Goal: Task Accomplishment & Management: Use online tool/utility

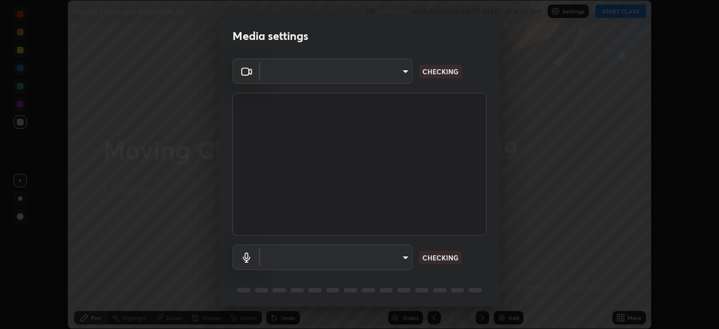
scroll to position [39, 0]
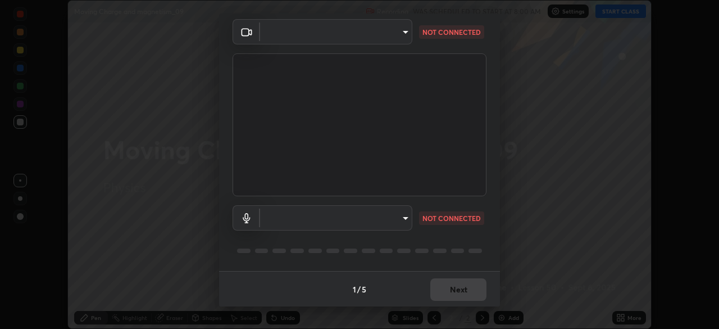
type input "573edd819c0ef8de467de5ce4ec508ac77a3347739658899c49f764764ac8f1c"
type input "default"
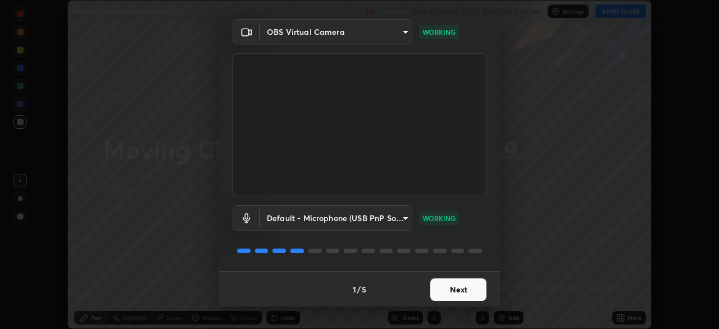
click at [455, 289] on button "Next" at bounding box center [458, 289] width 56 height 22
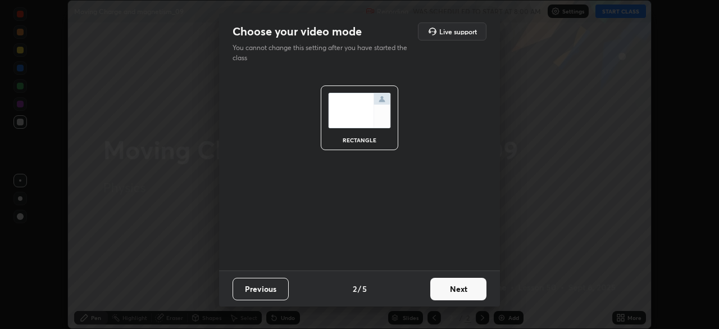
scroll to position [0, 0]
click at [458, 289] on button "Next" at bounding box center [458, 289] width 56 height 22
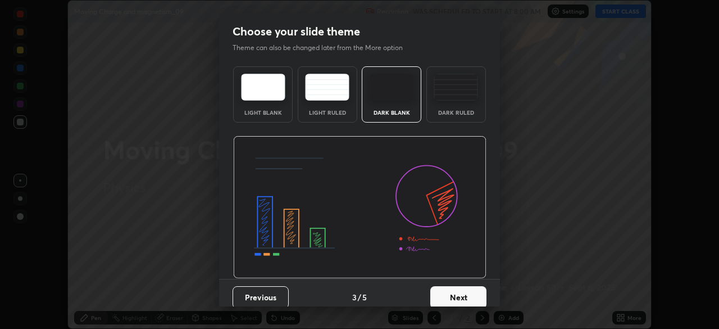
click at [461, 289] on button "Next" at bounding box center [458, 297] width 56 height 22
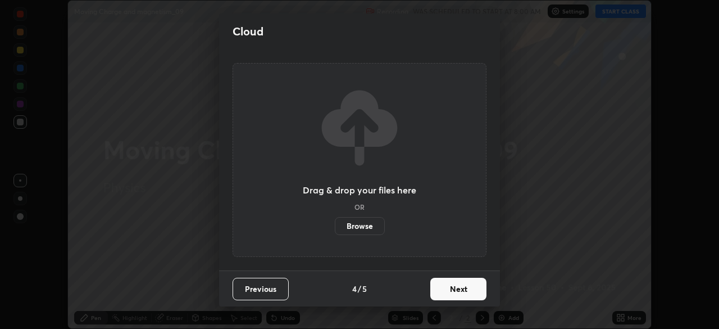
click at [462, 291] on button "Next" at bounding box center [458, 289] width 56 height 22
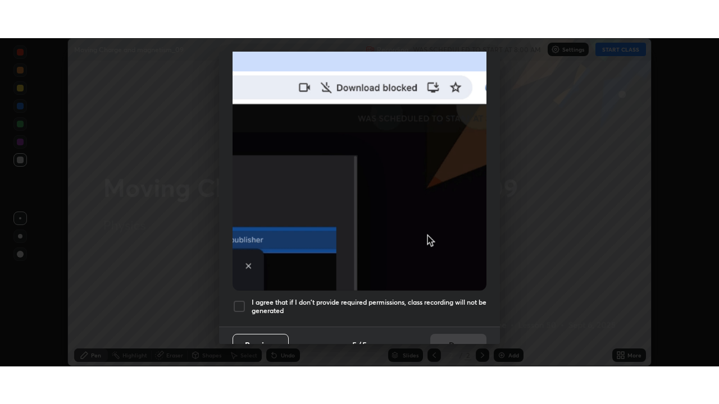
scroll to position [269, 0]
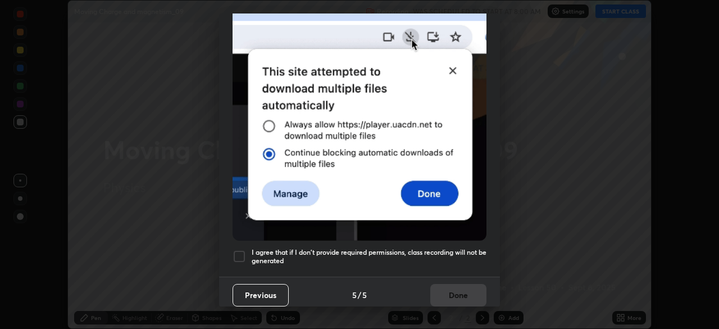
click at [238, 252] on div at bounding box center [239, 255] width 13 height 13
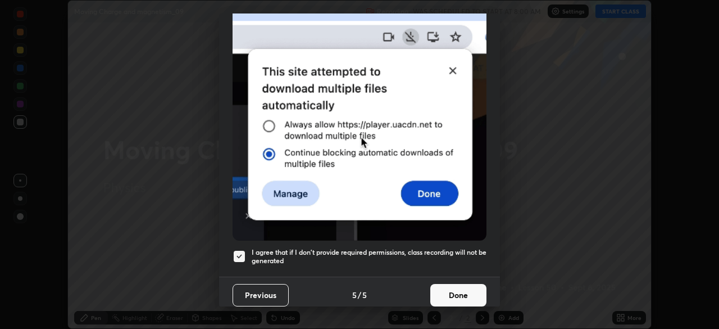
click at [435, 299] on button "Done" at bounding box center [458, 295] width 56 height 22
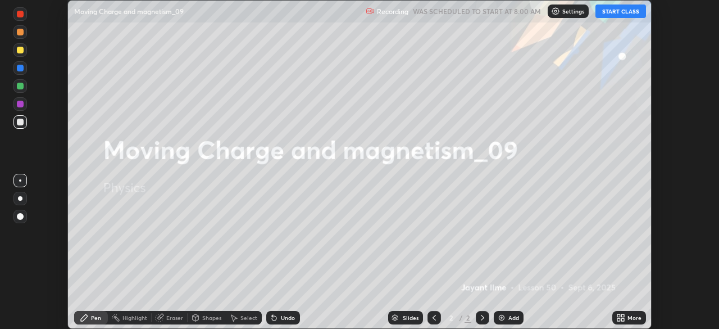
click at [629, 13] on button "START CLASS" at bounding box center [620, 10] width 51 height 13
click at [634, 317] on div "More" at bounding box center [634, 318] width 14 height 6
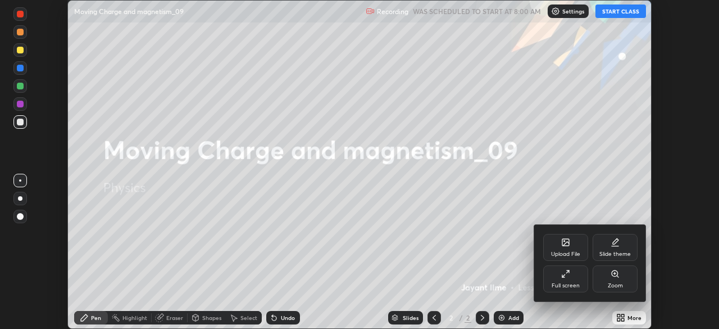
click at [573, 274] on div "Full screen" at bounding box center [565, 278] width 45 height 27
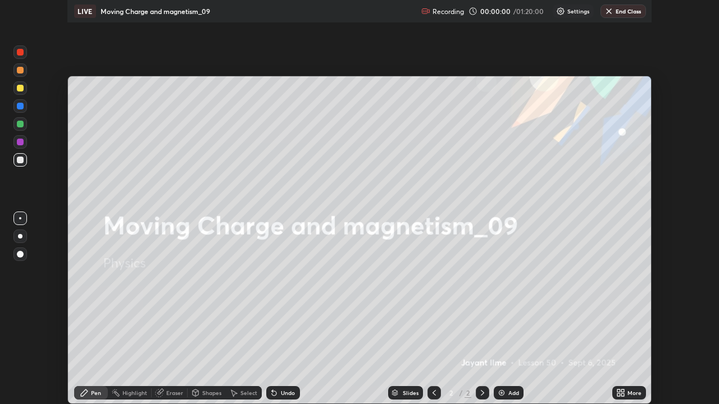
scroll to position [404, 719]
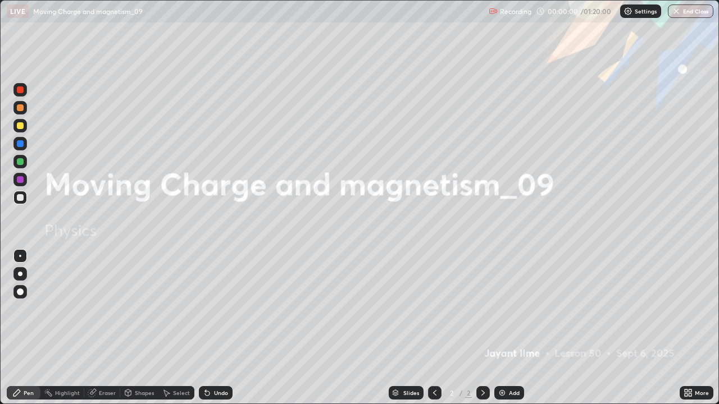
click at [517, 328] on div "Add" at bounding box center [509, 392] width 30 height 13
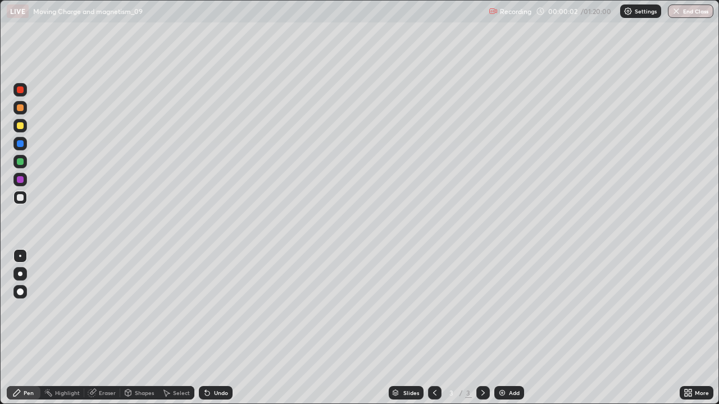
click at [20, 198] on div at bounding box center [20, 197] width 7 height 7
click at [19, 293] on div at bounding box center [20, 292] width 7 height 7
click at [20, 125] on div at bounding box center [20, 125] width 7 height 7
click at [138, 328] on div "Shapes" at bounding box center [144, 393] width 19 height 6
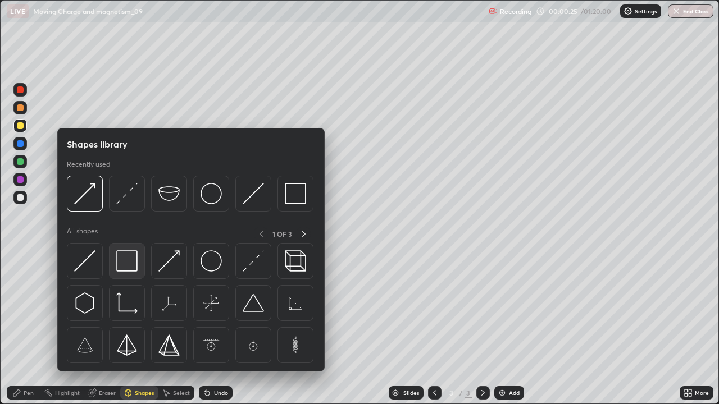
click at [127, 271] on img at bounding box center [126, 261] width 21 height 21
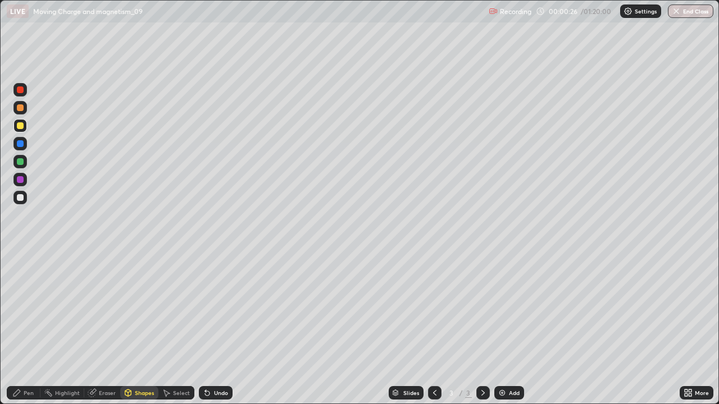
click at [22, 201] on div at bounding box center [19, 197] width 13 height 13
click at [30, 328] on div "Pen" at bounding box center [24, 392] width 34 height 13
click at [20, 161] on div at bounding box center [20, 161] width 7 height 7
click at [214, 328] on div "Undo" at bounding box center [221, 393] width 14 height 6
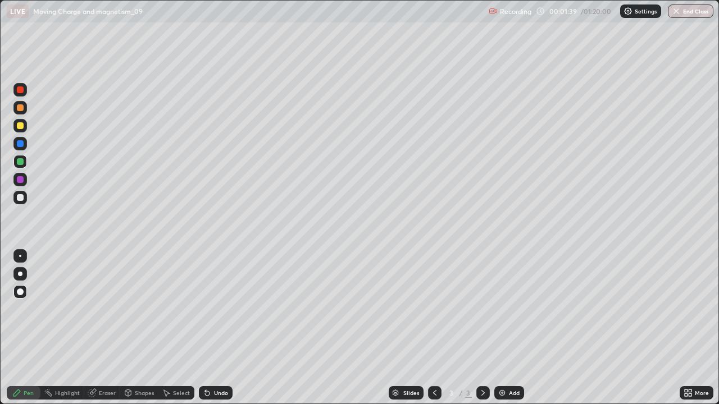
click at [214, 328] on div "Undo" at bounding box center [221, 393] width 14 height 6
click at [211, 328] on div "Undo" at bounding box center [216, 392] width 34 height 13
click at [21, 149] on div at bounding box center [19, 143] width 13 height 13
click at [19, 126] on div at bounding box center [20, 125] width 7 height 7
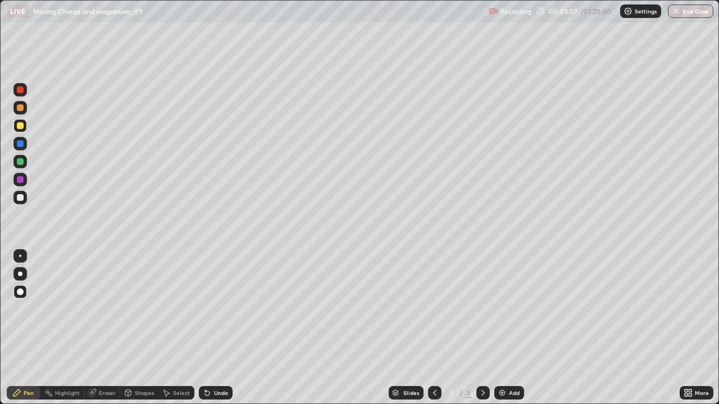
click at [22, 199] on div at bounding box center [20, 197] width 7 height 7
click at [20, 161] on div at bounding box center [20, 161] width 7 height 7
click at [20, 198] on div at bounding box center [20, 197] width 7 height 7
click at [19, 165] on div at bounding box center [20, 161] width 7 height 7
click at [21, 200] on div at bounding box center [20, 197] width 7 height 7
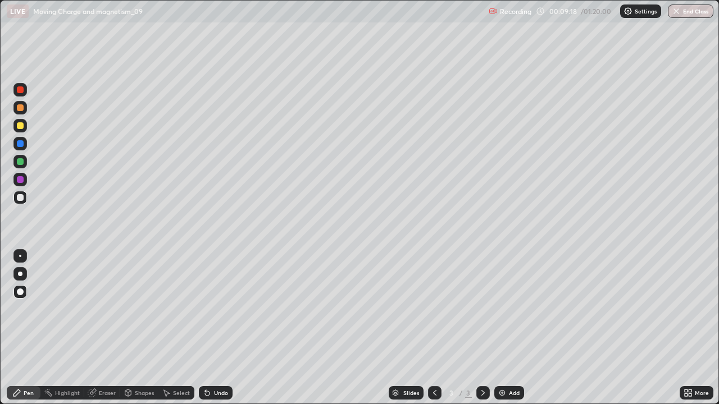
click at [20, 162] on div at bounding box center [20, 161] width 7 height 7
click at [20, 126] on div at bounding box center [20, 125] width 7 height 7
click at [506, 328] on div "Add" at bounding box center [509, 392] width 30 height 13
click at [21, 200] on div at bounding box center [20, 197] width 7 height 7
click at [214, 328] on div "Undo" at bounding box center [221, 393] width 14 height 6
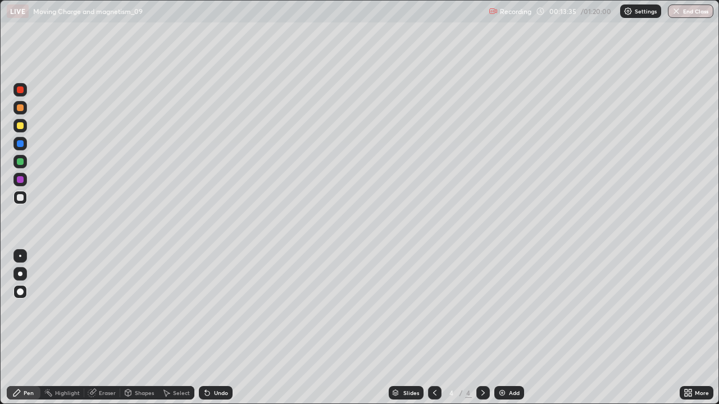
click at [214, 328] on div "Undo" at bounding box center [221, 393] width 14 height 6
click at [19, 126] on div at bounding box center [20, 125] width 7 height 7
click at [23, 149] on div at bounding box center [19, 143] width 13 height 13
click at [20, 198] on div at bounding box center [20, 197] width 7 height 7
click at [102, 328] on div "Eraser" at bounding box center [107, 393] width 17 height 6
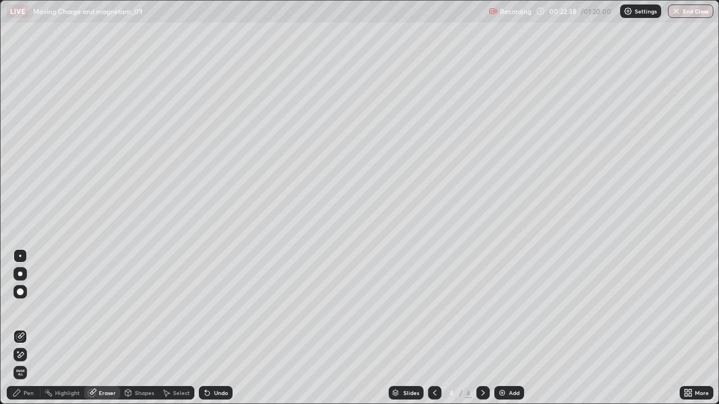
click at [26, 328] on div "Pen" at bounding box center [29, 393] width 10 height 6
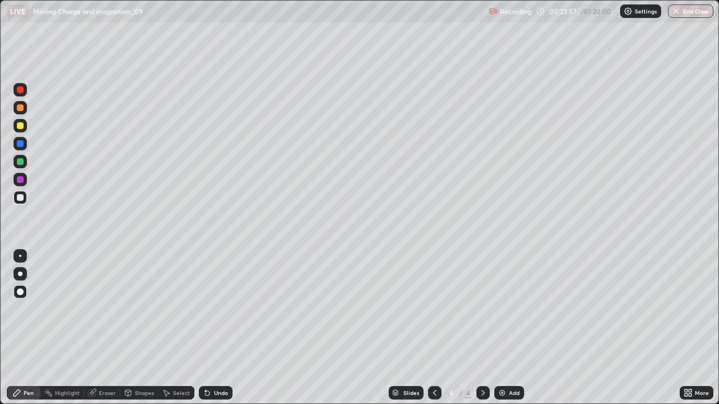
click at [110, 328] on div "Eraser" at bounding box center [107, 393] width 17 height 6
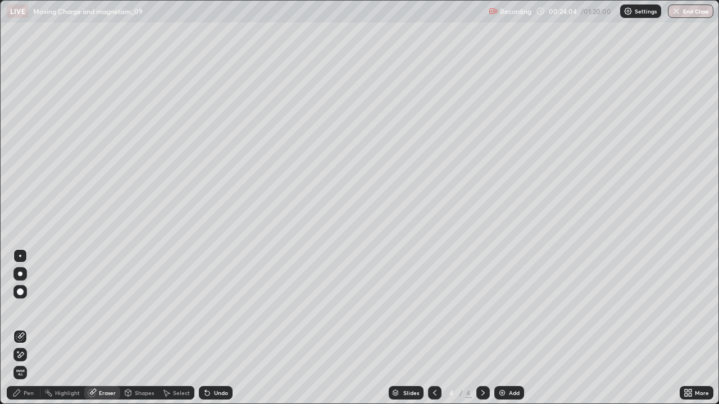
click at [24, 296] on div at bounding box center [19, 291] width 13 height 13
click at [509, 328] on div "Add" at bounding box center [514, 393] width 11 height 6
click at [19, 292] on div at bounding box center [20, 292] width 7 height 7
click at [24, 328] on div "Pen" at bounding box center [29, 393] width 10 height 6
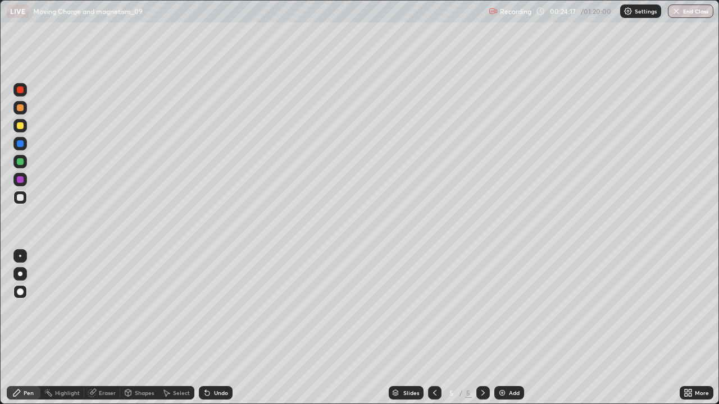
click at [21, 125] on div at bounding box center [20, 125] width 7 height 7
click at [24, 203] on div at bounding box center [19, 197] width 13 height 13
click at [19, 145] on div at bounding box center [20, 143] width 7 height 7
click at [21, 201] on div at bounding box center [20, 197] width 7 height 7
click at [101, 328] on div "Eraser" at bounding box center [107, 393] width 17 height 6
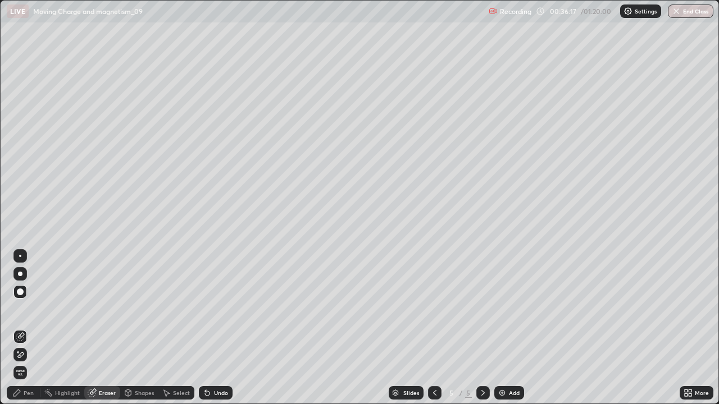
click at [25, 328] on div "Pen" at bounding box center [29, 393] width 10 height 6
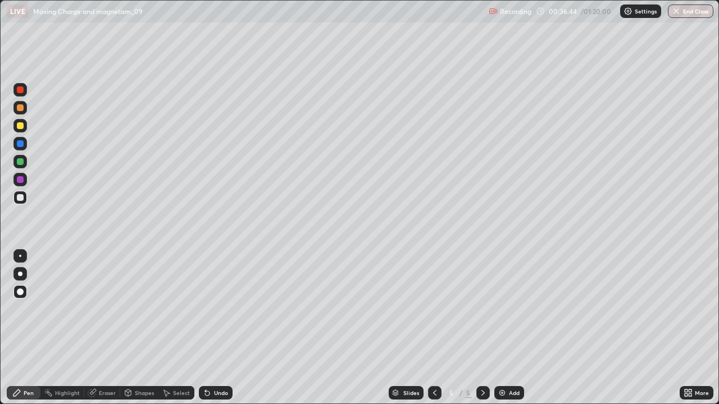
click at [23, 163] on div at bounding box center [20, 161] width 7 height 7
click at [21, 180] on div at bounding box center [20, 179] width 7 height 7
click at [21, 144] on div at bounding box center [20, 143] width 7 height 7
click at [20, 127] on div at bounding box center [20, 125] width 7 height 7
click at [510, 328] on div "Add" at bounding box center [514, 393] width 11 height 6
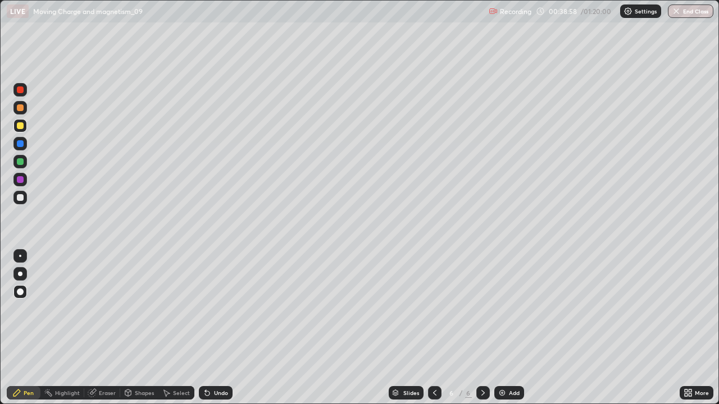
click at [21, 196] on div at bounding box center [20, 197] width 7 height 7
click at [430, 328] on icon at bounding box center [434, 393] width 9 height 9
click at [434, 328] on icon at bounding box center [434, 393] width 9 height 9
click at [480, 328] on icon at bounding box center [483, 393] width 9 height 9
click at [483, 328] on icon at bounding box center [483, 393] width 9 height 9
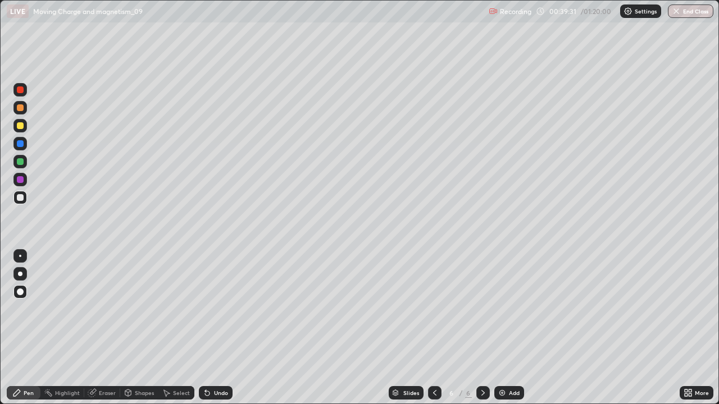
click at [432, 328] on icon at bounding box center [434, 393] width 9 height 9
click at [483, 328] on icon at bounding box center [482, 393] width 3 height 6
click at [22, 164] on div at bounding box center [20, 161] width 7 height 7
click at [19, 198] on div at bounding box center [20, 197] width 7 height 7
click at [21, 199] on div at bounding box center [20, 197] width 7 height 7
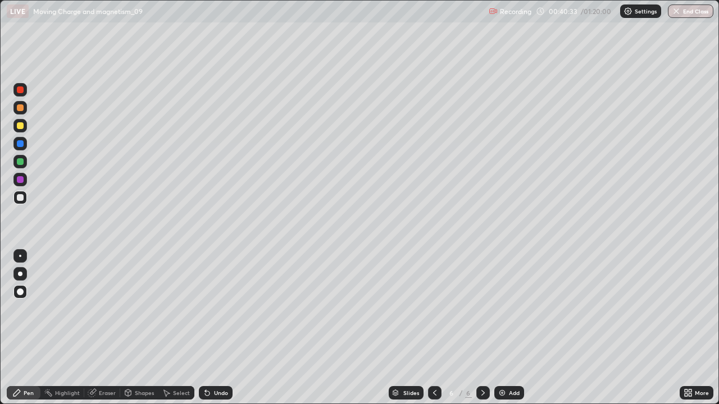
click at [17, 163] on div at bounding box center [20, 161] width 7 height 7
click at [18, 292] on div at bounding box center [20, 292] width 7 height 7
click at [19, 298] on div at bounding box center [19, 291] width 13 height 13
click at [20, 293] on div at bounding box center [20, 292] width 7 height 7
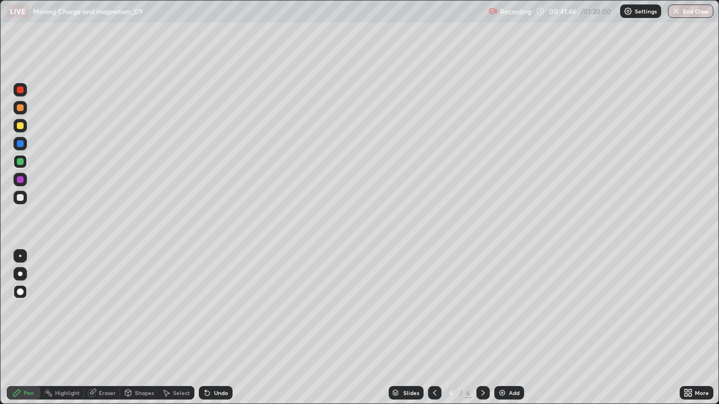
click at [20, 193] on div at bounding box center [19, 197] width 13 height 13
click at [20, 129] on div at bounding box center [20, 125] width 7 height 7
click at [19, 198] on div at bounding box center [20, 197] width 7 height 7
click at [20, 163] on div at bounding box center [20, 161] width 7 height 7
click at [19, 202] on div at bounding box center [19, 197] width 13 height 13
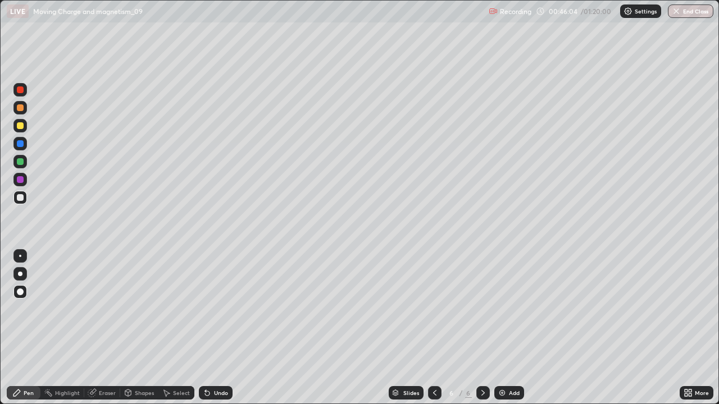
click at [502, 328] on img at bounding box center [502, 393] width 9 height 9
click at [17, 200] on div at bounding box center [20, 197] width 7 height 7
click at [0, 80] on div "Setting up your live class" at bounding box center [359, 202] width 719 height 404
click at [212, 328] on div "Undo" at bounding box center [216, 392] width 34 height 13
click at [214, 328] on div "Undo" at bounding box center [221, 393] width 14 height 6
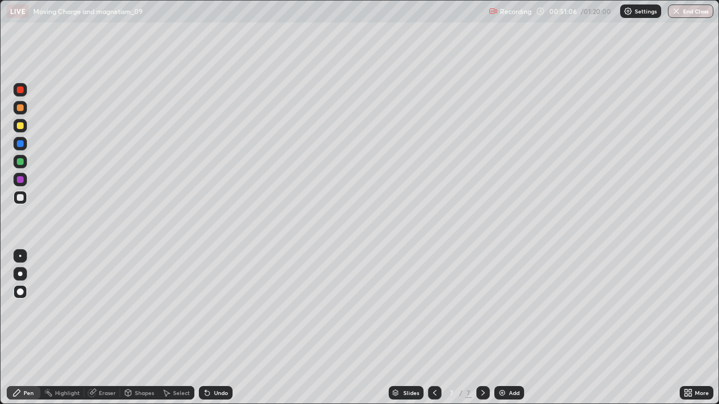
click at [691, 13] on button "End Class" at bounding box center [691, 10] width 46 height 13
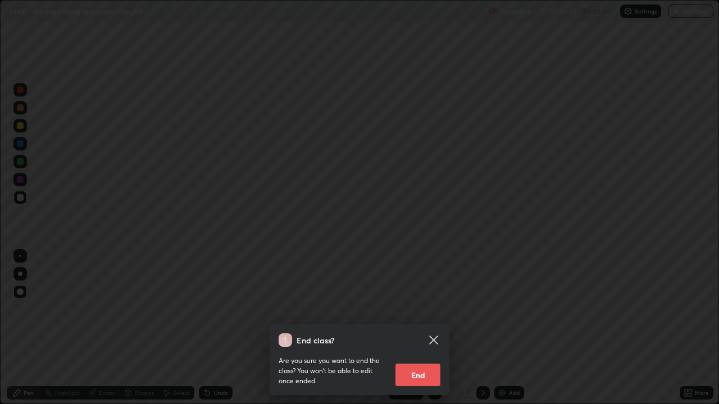
click at [419, 328] on button "End" at bounding box center [417, 375] width 45 height 22
